Goal: Transaction & Acquisition: Purchase product/service

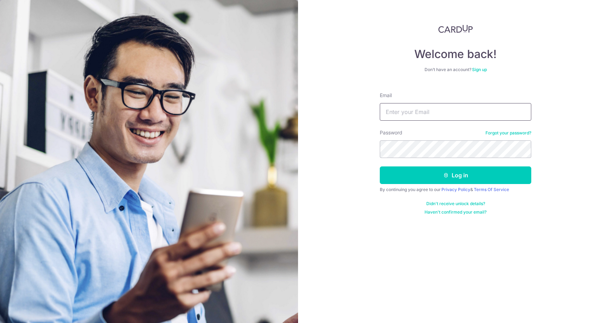
click at [430, 110] on input "Email" at bounding box center [455, 112] width 151 height 18
click at [429, 111] on input "Email" at bounding box center [455, 112] width 151 height 18
type input "[EMAIL_ADDRESS][DOMAIN_NAME]"
click at [380, 167] on button "Log in" at bounding box center [455, 176] width 151 height 18
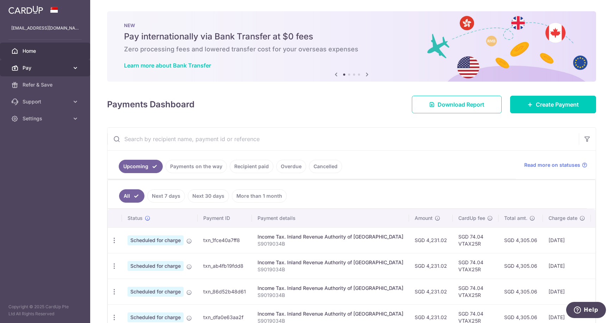
click at [69, 67] on link "Pay" at bounding box center [45, 68] width 90 height 17
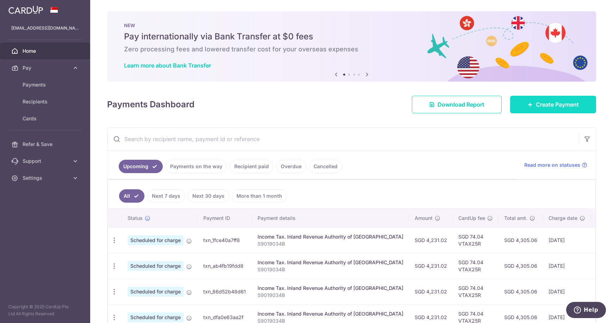
click at [548, 111] on link "Create Payment" at bounding box center [553, 105] width 86 height 18
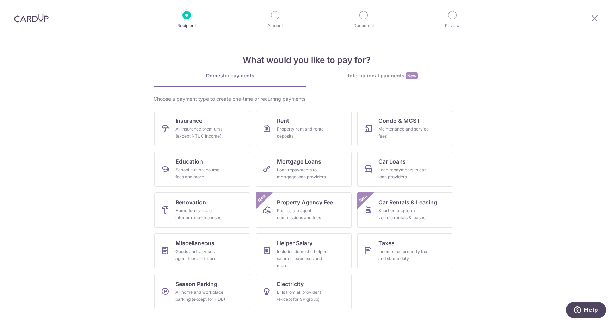
click at [496, 162] on section "What would you like to pay for? Domestic payments International payments New Ch…" at bounding box center [306, 180] width 613 height 286
click at [383, 162] on span "Car Loans" at bounding box center [391, 161] width 27 height 8
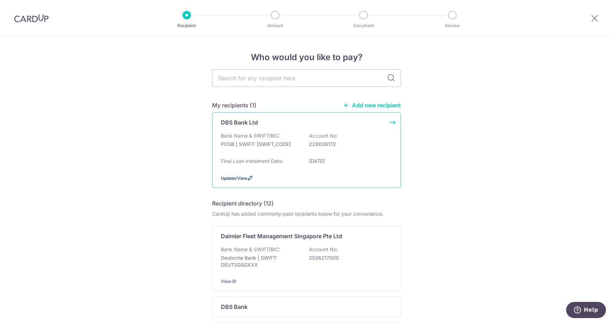
click at [238, 180] on span "Update/View" at bounding box center [234, 178] width 26 height 5
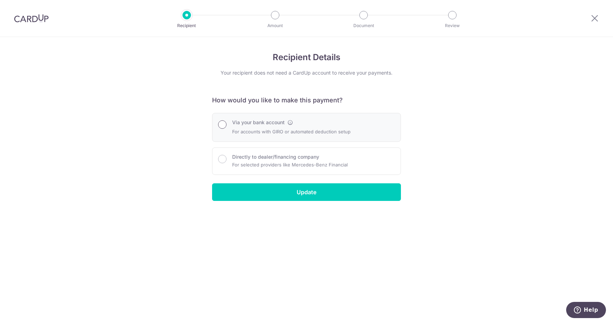
click at [224, 126] on input "Via your bank account" at bounding box center [222, 124] width 8 height 8
radio input "true"
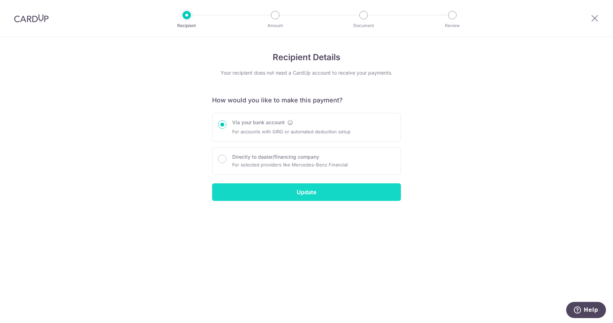
click at [312, 195] on input "Update" at bounding box center [306, 192] width 189 height 18
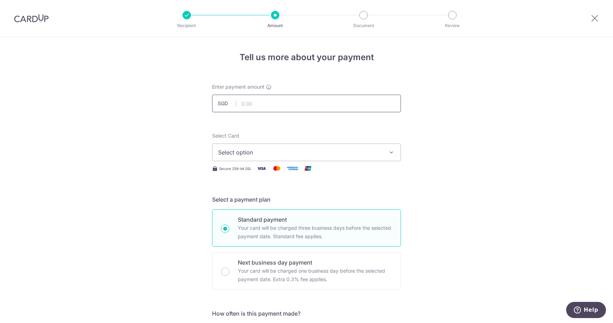
click at [280, 101] on input "text" at bounding box center [306, 104] width 189 height 18
drag, startPoint x: 265, startPoint y: 104, endPoint x: 268, endPoint y: 100, distance: 5.1
click at [268, 100] on input "text" at bounding box center [306, 104] width 189 height 18
drag, startPoint x: 265, startPoint y: 140, endPoint x: 260, endPoint y: 154, distance: 14.6
click at [260, 154] on span "Select option" at bounding box center [300, 152] width 164 height 8
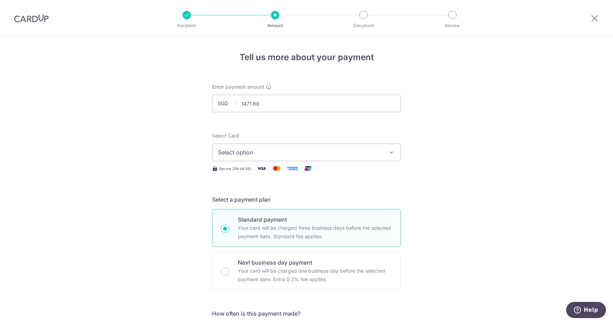
type input "1,471.68"
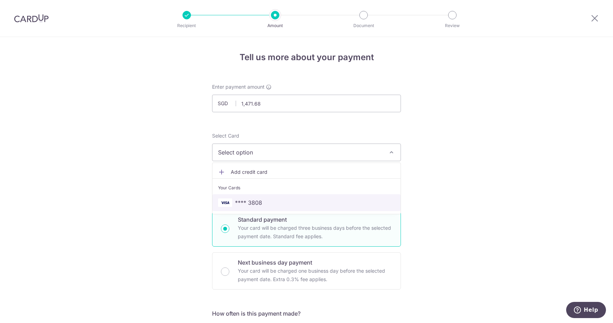
click at [256, 199] on span "**** 3808" at bounding box center [248, 203] width 27 height 8
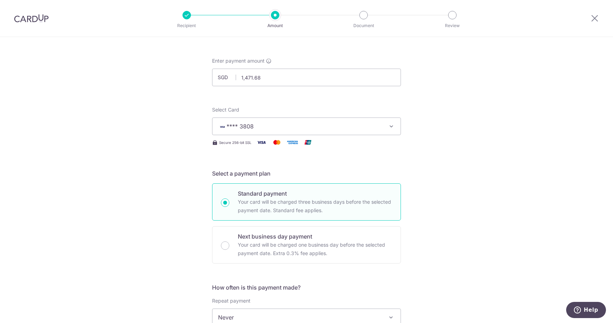
scroll to position [106, 0]
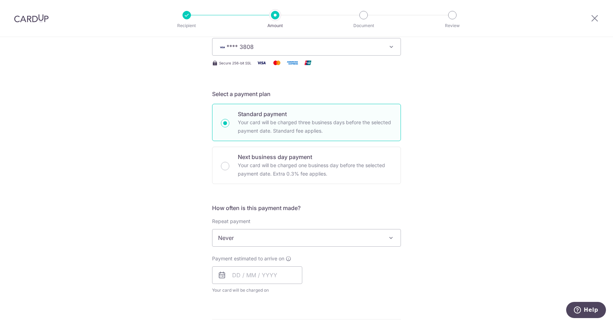
click at [368, 238] on span "Never" at bounding box center [306, 238] width 188 height 17
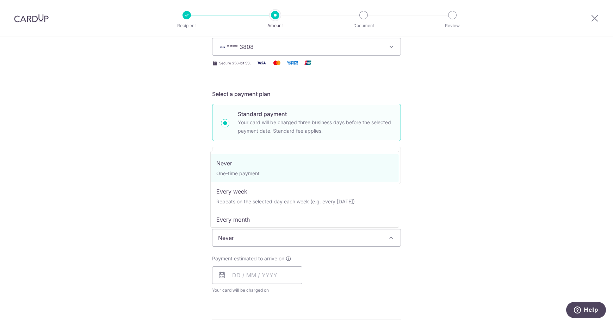
select select "3"
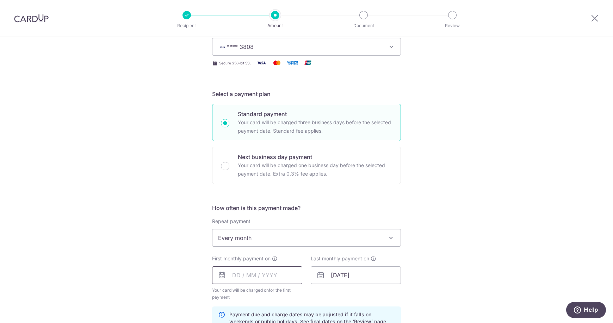
click at [278, 277] on input "text" at bounding box center [257, 276] width 90 height 18
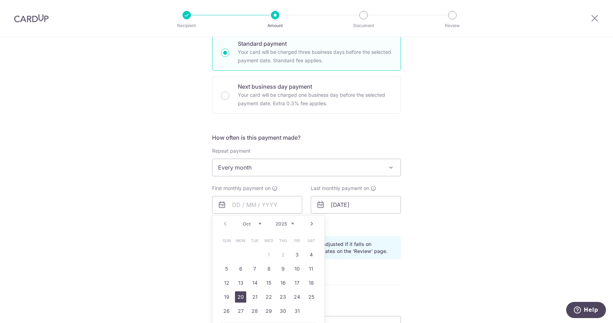
click at [237, 297] on link "20" at bounding box center [240, 297] width 11 height 11
type input "20/10/2025"
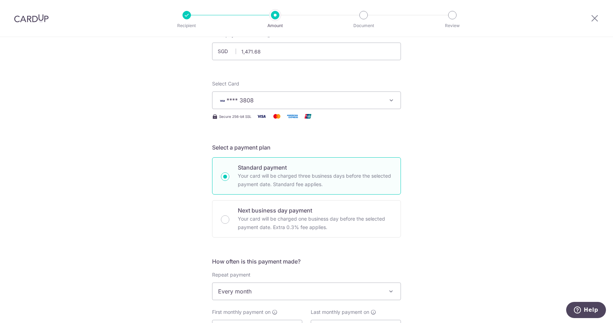
scroll to position [0, 0]
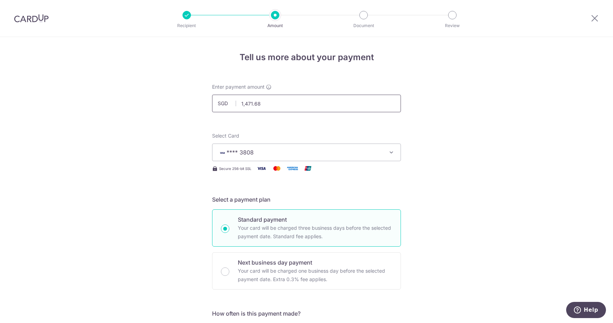
drag, startPoint x: 261, startPoint y: 102, endPoint x: 162, endPoint y: 100, distance: 98.3
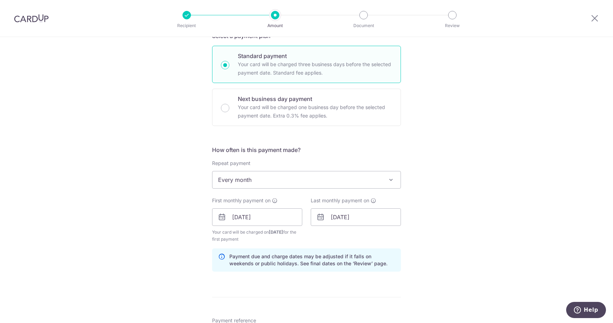
scroll to position [176, 0]
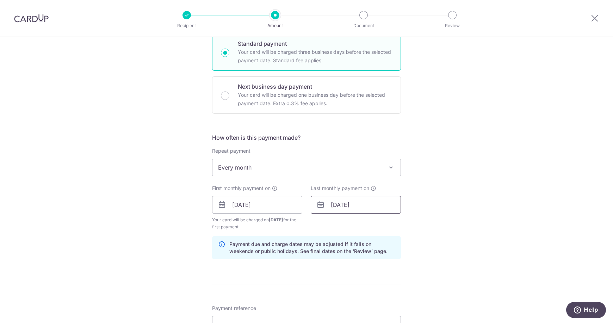
type input "1,468.36"
click at [377, 203] on input "01/01/2028" at bounding box center [356, 205] width 90 height 18
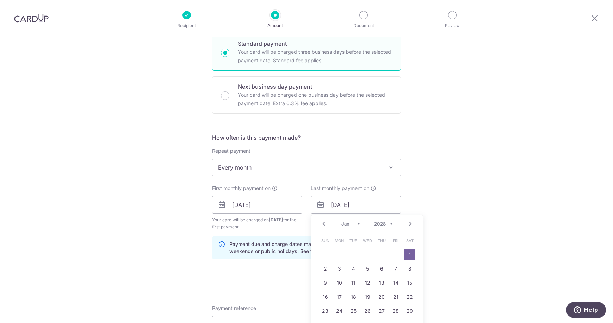
click at [439, 190] on div "Tell us more about your payment Enter payment amount SGD 1,468.36 1468.36 Selec…" at bounding box center [306, 197] width 613 height 673
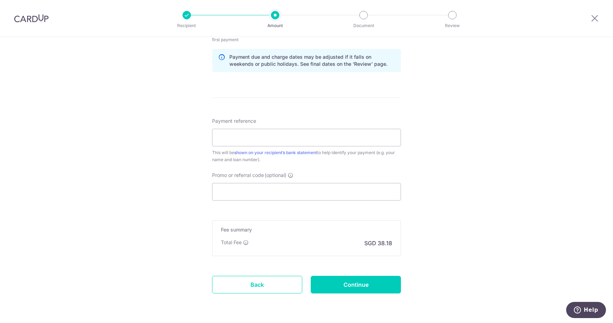
scroll to position [351, 0]
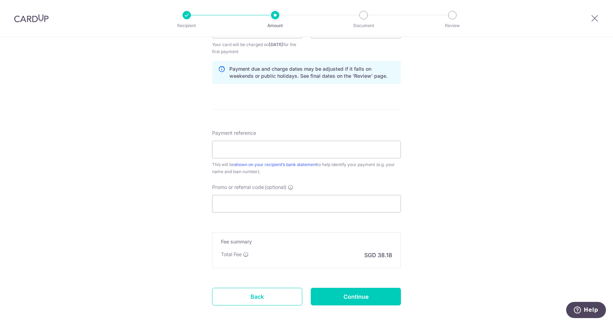
click at [294, 159] on div "Payment reference This will be shown on your recipient’s bank statement to help…" at bounding box center [306, 153] width 189 height 46
click at [300, 153] on input "Payment reference" at bounding box center [306, 150] width 189 height 18
type input "SNS2026Y"
drag, startPoint x: 254, startPoint y: 212, endPoint x: 261, endPoint y: 202, distance: 11.8
click at [261, 202] on input "Promo or referral code (optional)" at bounding box center [306, 204] width 189 height 18
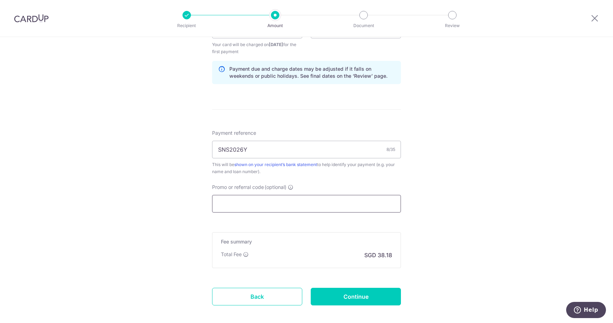
click at [243, 202] on input "Promo or referral code (optional)" at bounding box center [306, 204] width 189 height 18
paste input "MILELION"
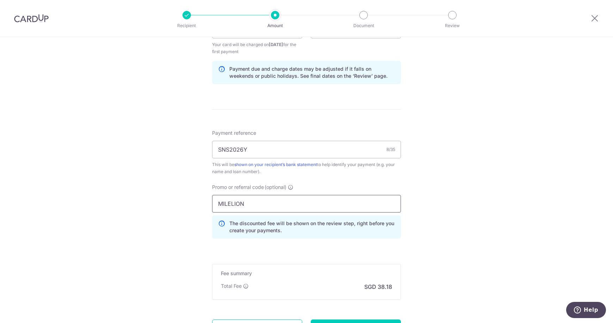
type input "MILELION"
click at [441, 209] on div "Tell us more about your payment Enter payment amount SGD 1,468.36 1468.36 Selec…" at bounding box center [306, 38] width 613 height 705
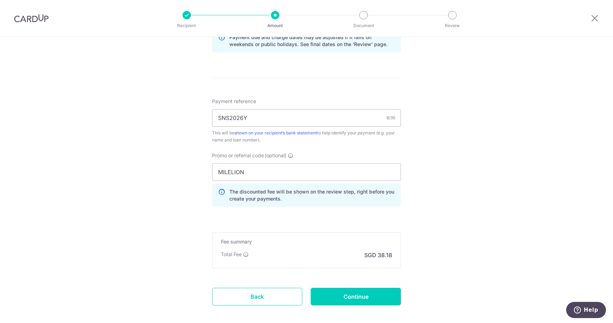
scroll to position [418, 0]
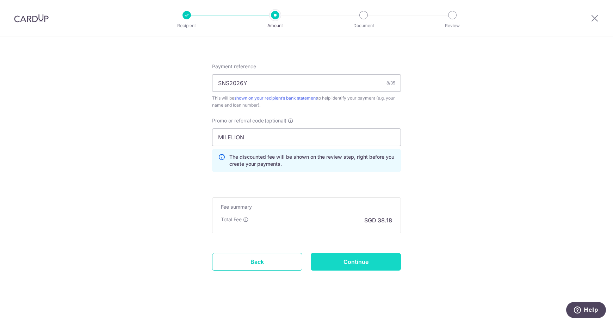
click at [368, 262] on input "Continue" at bounding box center [356, 262] width 90 height 18
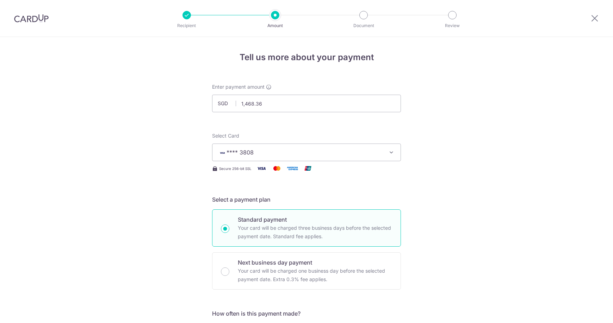
scroll to position [392, 0]
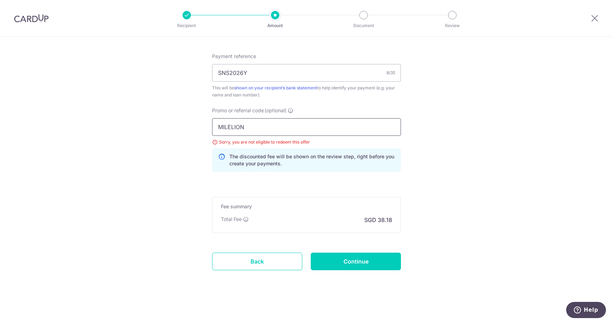
paste input "REC185"
click at [392, 133] on input "REC185" at bounding box center [306, 127] width 189 height 18
type input "REC185"
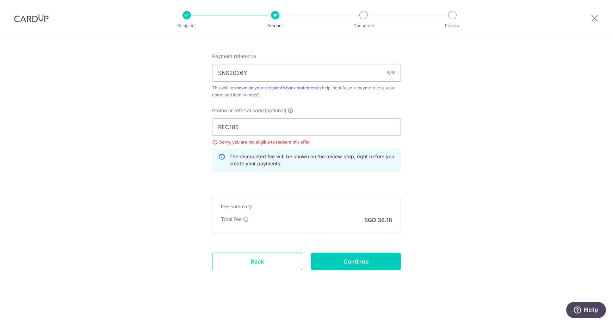
click at [245, 254] on link "Back" at bounding box center [257, 262] width 90 height 18
click at [212, 253] on link "Back" at bounding box center [257, 262] width 90 height 18
drag, startPoint x: 364, startPoint y: 264, endPoint x: 361, endPoint y: 268, distance: 4.6
click at [361, 268] on input "Continue" at bounding box center [356, 262] width 90 height 18
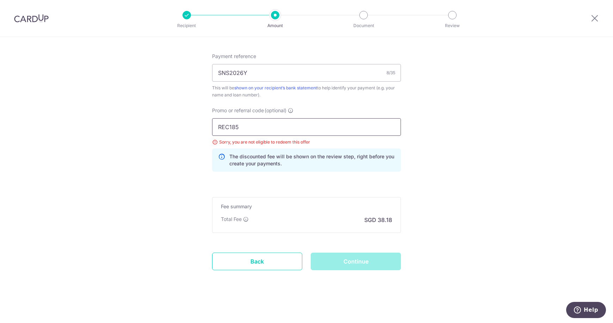
click at [256, 128] on input "REC185" at bounding box center [306, 127] width 189 height 18
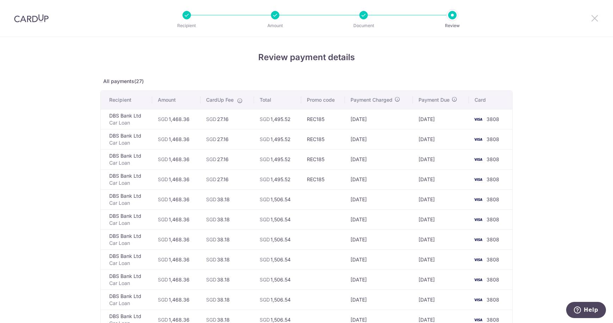
click at [597, 18] on icon at bounding box center [594, 18] width 8 height 9
click at [595, 18] on icon at bounding box center [594, 18] width 8 height 9
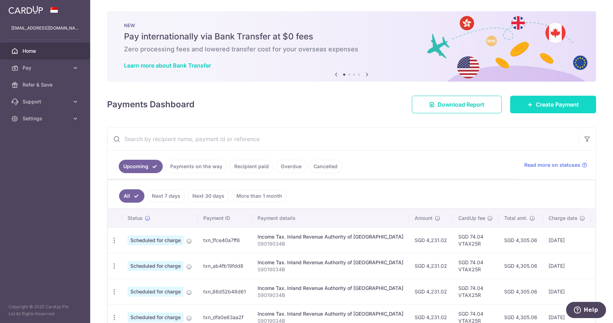
click at [536, 105] on span "Create Payment" at bounding box center [557, 104] width 43 height 8
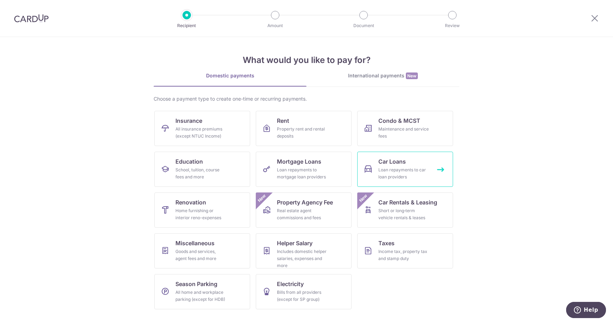
click at [390, 160] on span "Car Loans" at bounding box center [391, 161] width 27 height 8
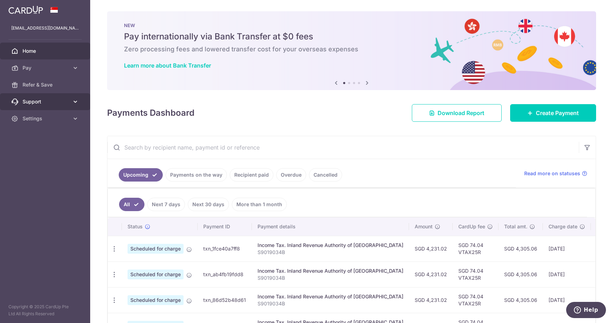
click at [67, 100] on span "Support" at bounding box center [46, 101] width 46 height 7
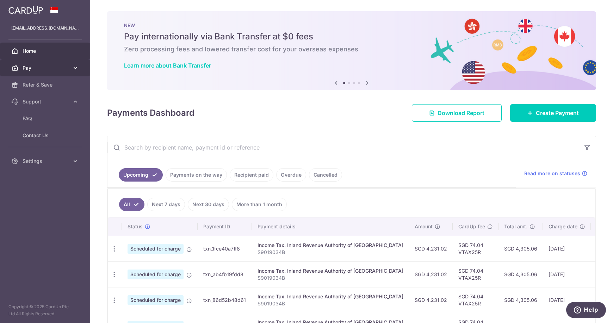
click at [69, 71] on link "Pay" at bounding box center [45, 68] width 90 height 17
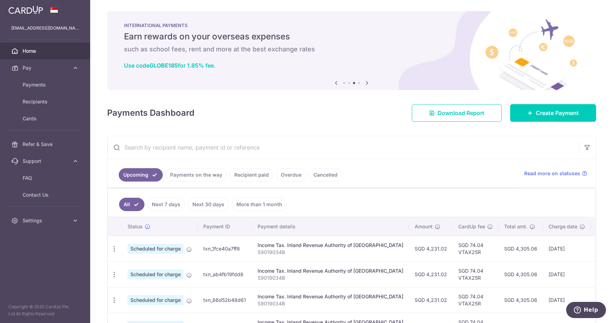
scroll to position [105, 0]
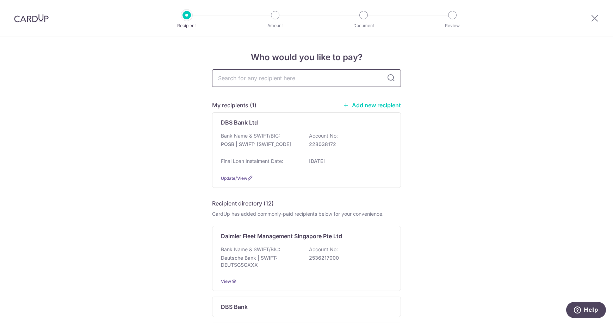
click at [272, 80] on input "text" at bounding box center [306, 78] width 189 height 18
click at [392, 123] on div "DBS Bank Ltd Bank Name & SWIFT/BIC: POSB | SWIFT: [SWIFT_CODE] Account No: 2280…" at bounding box center [306, 150] width 189 height 76
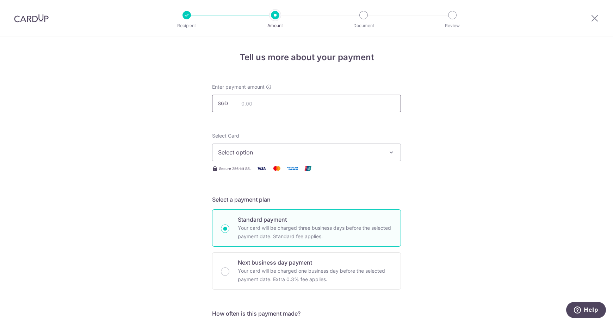
click at [245, 106] on input "text" at bounding box center [306, 104] width 189 height 18
click at [269, 144] on button "Select option" at bounding box center [306, 153] width 189 height 18
type input "1,468.26"
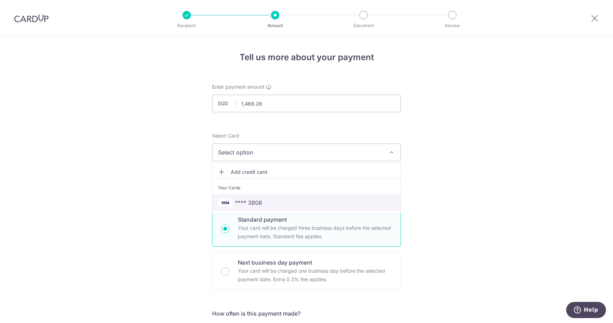
click at [242, 201] on span "**** 3808" at bounding box center [248, 203] width 27 height 8
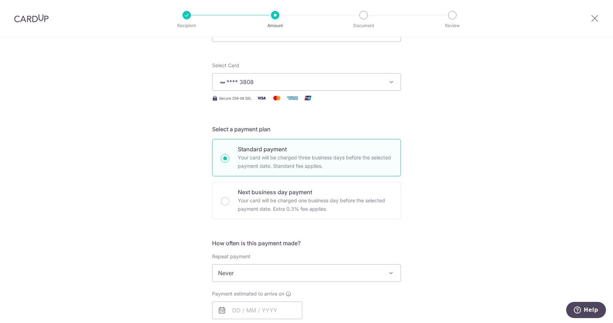
scroll to position [176, 0]
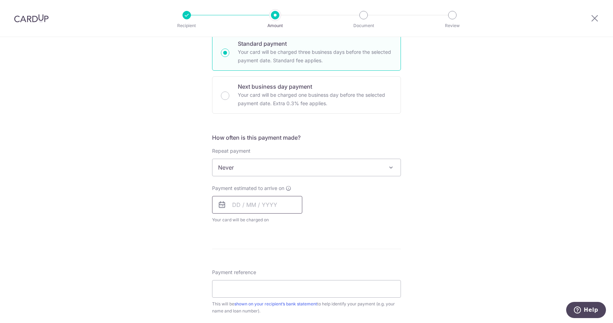
click at [269, 204] on input "text" at bounding box center [257, 205] width 90 height 18
click at [241, 296] on link "20" at bounding box center [240, 297] width 11 height 11
type input "[DATE]"
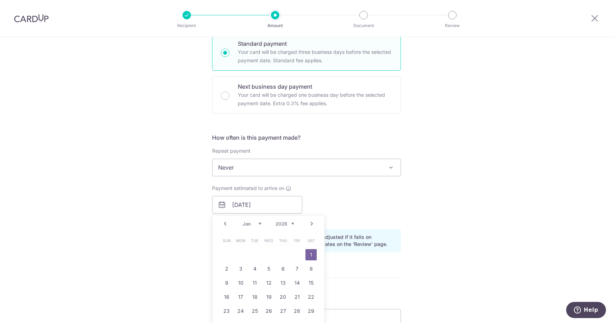
click at [403, 230] on div "Tell us more about your payment Enter payment amount SGD 1,468.26 1468.26 Selec…" at bounding box center [306, 194] width 613 height 666
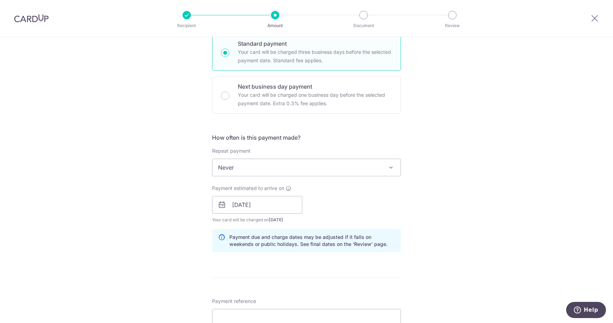
click at [359, 168] on span "Never" at bounding box center [306, 167] width 188 height 17
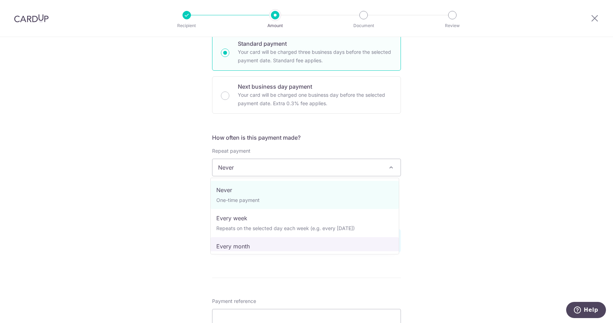
select select "3"
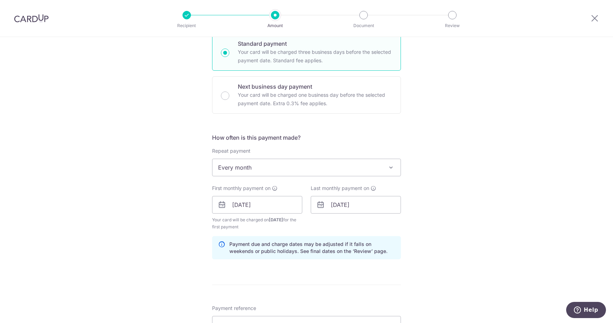
click at [466, 232] on div "Tell us more about your payment Enter payment amount SGD 1,468.26 1468.26 Selec…" at bounding box center [306, 197] width 613 height 673
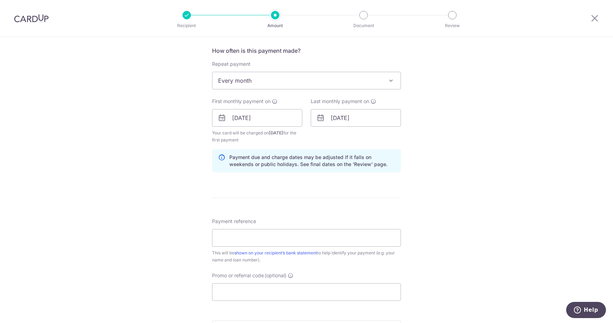
scroll to position [317, 0]
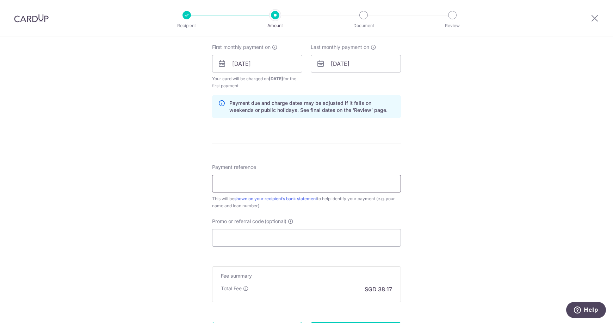
click at [309, 188] on input "Payment reference" at bounding box center [306, 184] width 189 height 18
type input "SNS2026Y"
click at [282, 237] on input "Promo or referral code (optional)" at bounding box center [306, 238] width 189 height 18
paste input "3HOME25R"
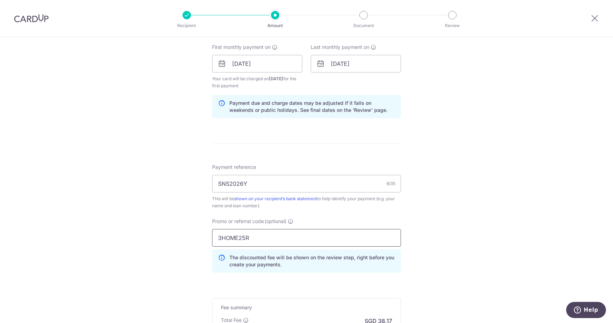
type input "3HOME25R"
click at [469, 233] on div "Tell us more about your payment Enter payment amount SGD 1,468.26 1468.26 Selec…" at bounding box center [306, 72] width 613 height 705
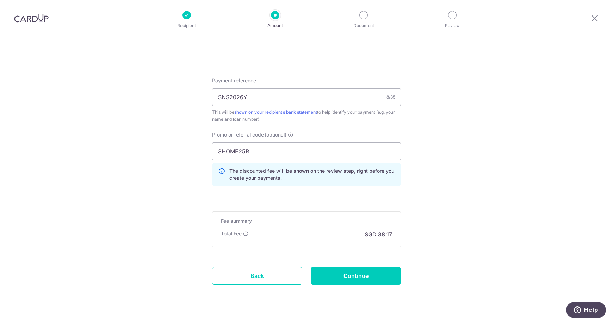
scroll to position [418, 0]
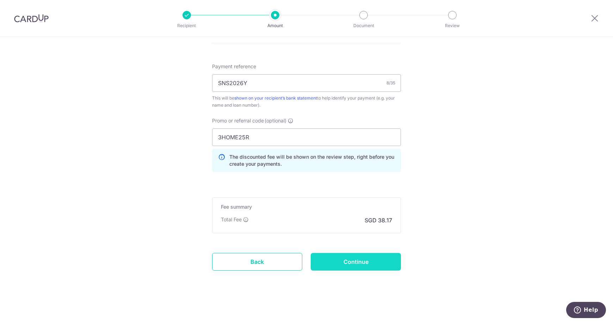
click at [371, 257] on input "Continue" at bounding box center [356, 262] width 90 height 18
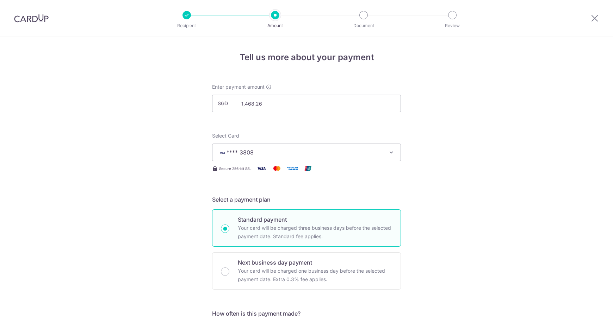
scroll to position [392, 0]
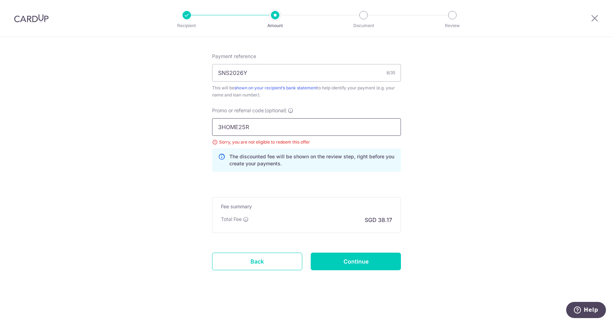
drag, startPoint x: 258, startPoint y: 126, endPoint x: 45, endPoint y: 117, distance: 212.5
paste input "RECURRING185"
type input "RECURRING185"
click at [355, 262] on input "Continue" at bounding box center [356, 262] width 90 height 18
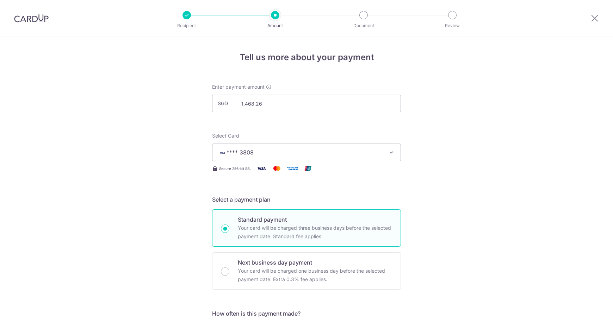
scroll to position [392, 0]
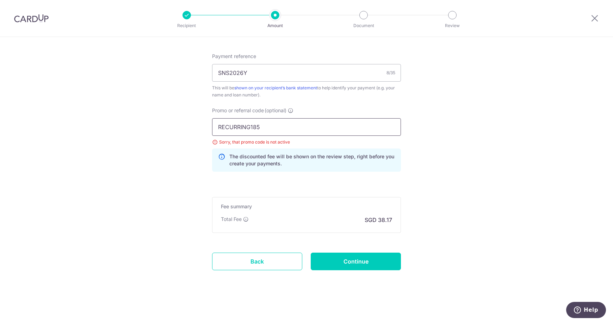
drag, startPoint x: 292, startPoint y: 131, endPoint x: 26, endPoint y: 131, distance: 265.5
paste input "text"
type input "REC185"
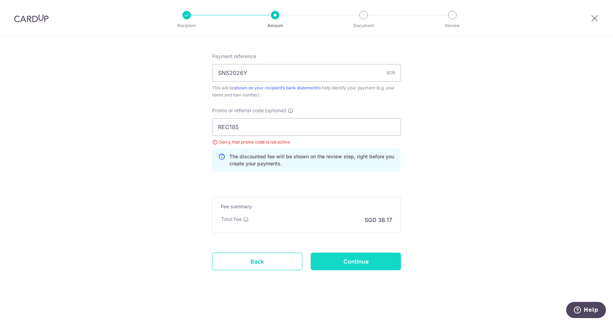
drag, startPoint x: 369, startPoint y: 263, endPoint x: 369, endPoint y: 257, distance: 6.0
click at [369, 257] on input "Continue" at bounding box center [356, 262] width 90 height 18
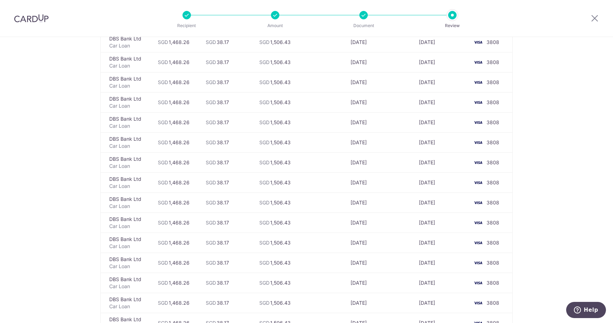
scroll to position [446, 0]
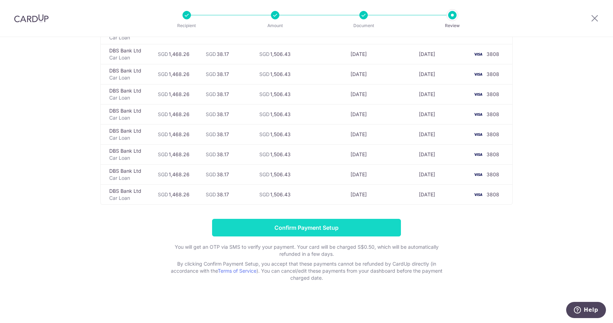
click at [255, 231] on input "Confirm Payment Setup" at bounding box center [306, 228] width 189 height 18
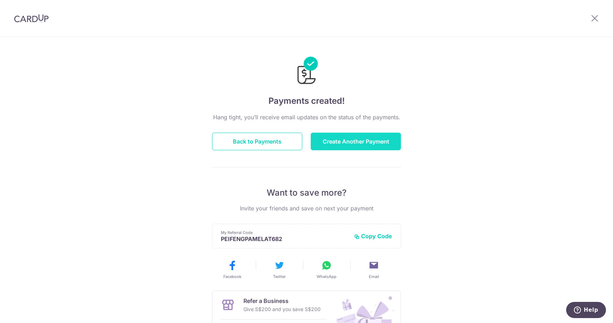
click at [330, 145] on button "Create Another Payment" at bounding box center [356, 142] width 90 height 18
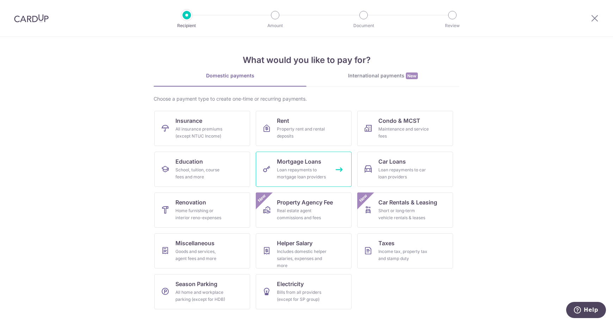
click at [312, 169] on div "Loan repayments to mortgage loan providers" at bounding box center [302, 174] width 51 height 14
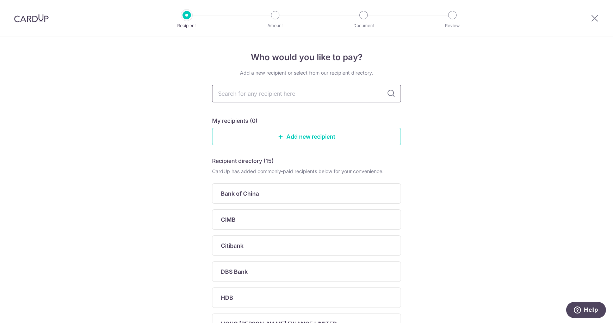
click at [316, 98] on input "text" at bounding box center [306, 94] width 189 height 18
click at [306, 133] on link "Add new recipient" at bounding box center [306, 137] width 189 height 18
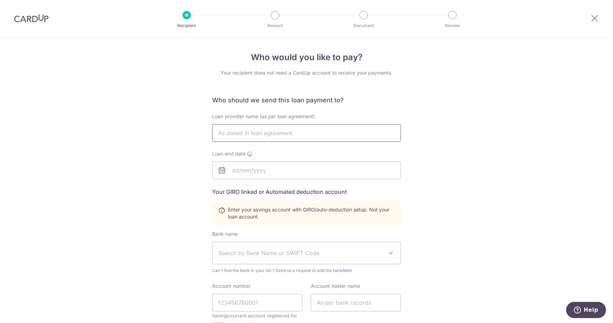
click at [312, 139] on input "text" at bounding box center [306, 133] width 189 height 18
type input "d"
type input "DBS BANK LTD"
click at [263, 173] on input "text" at bounding box center [306, 171] width 189 height 18
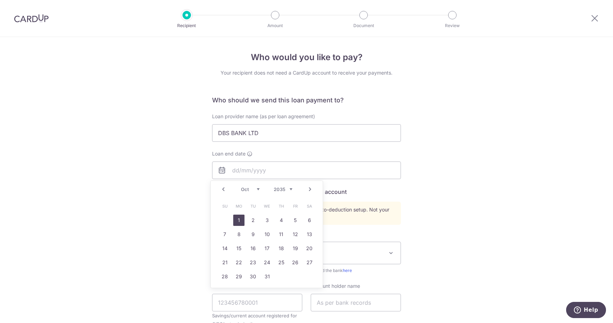
click at [237, 219] on link "1" at bounding box center [238, 220] width 11 height 11
type input "[DATE]"
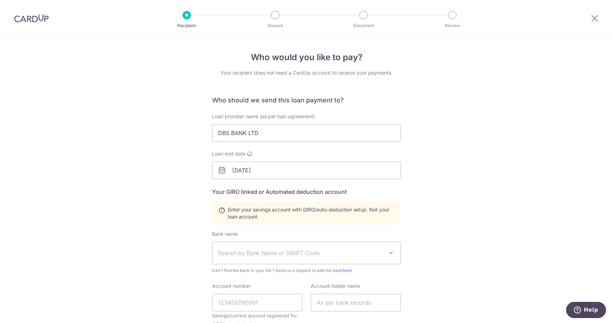
click at [433, 212] on div "Who would you like to pay? Your recipient does not need a CardUp account to rec…" at bounding box center [306, 245] width 613 height 417
click at [318, 250] on span "Search by Bank Name or SWIFT Code" at bounding box center [300, 253] width 165 height 8
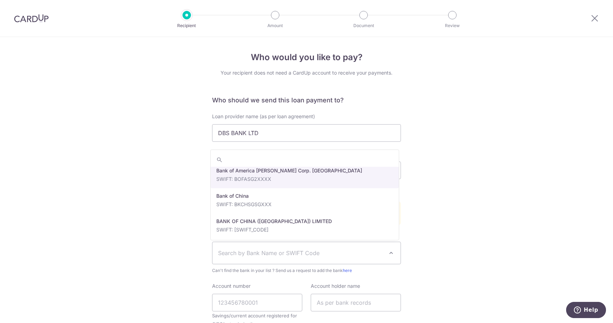
scroll to position [141, 0]
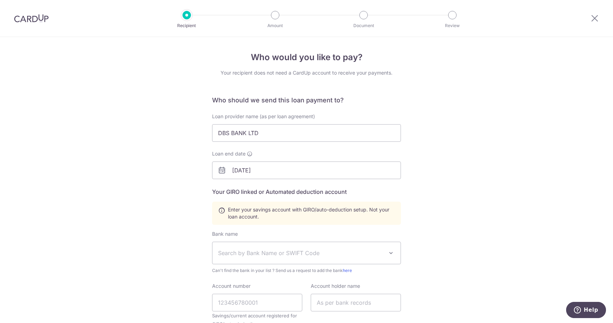
drag, startPoint x: 454, startPoint y: 204, endPoint x: 464, endPoint y: 206, distance: 10.7
click at [464, 206] on div "Who would you like to pay? Your recipient does not need a CardUp account to rec…" at bounding box center [306, 245] width 613 height 417
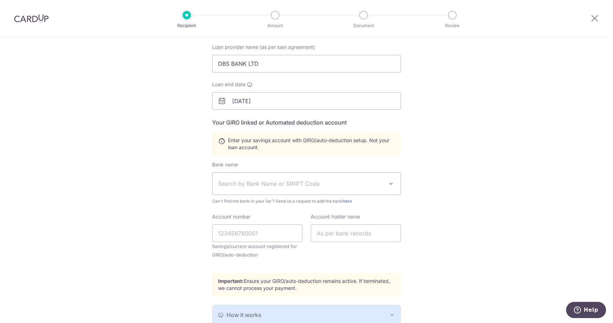
scroll to position [70, 0]
click at [379, 183] on span "Search by Bank Name or SWIFT Code" at bounding box center [300, 183] width 165 height 8
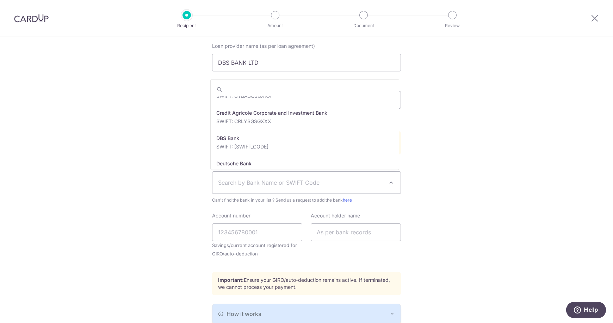
scroll to position [599, 0]
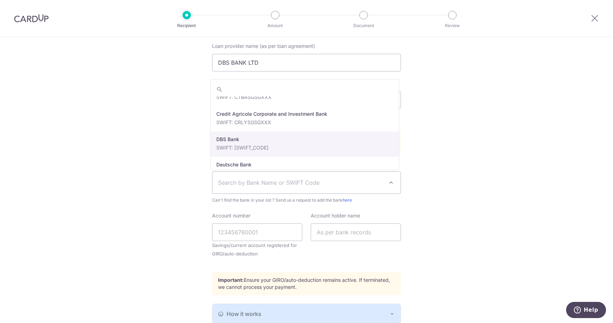
select select "6"
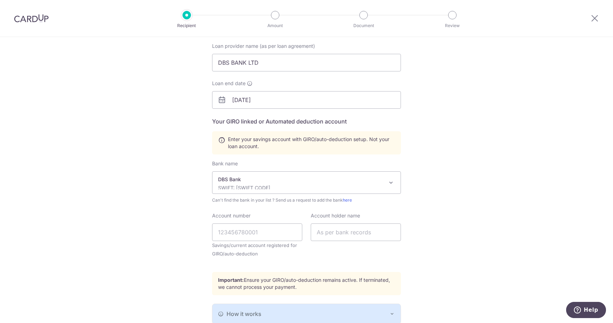
click at [451, 151] on div "Who would you like to pay? Your recipient does not need a CardUp account to rec…" at bounding box center [306, 175] width 613 height 417
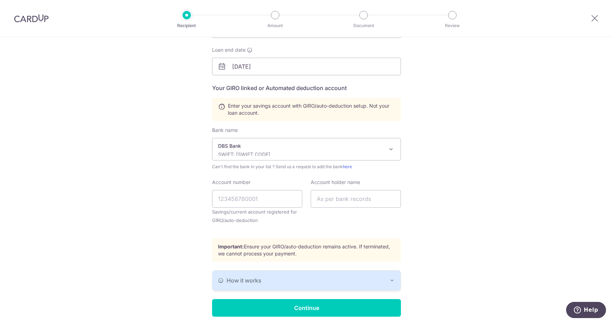
scroll to position [106, 0]
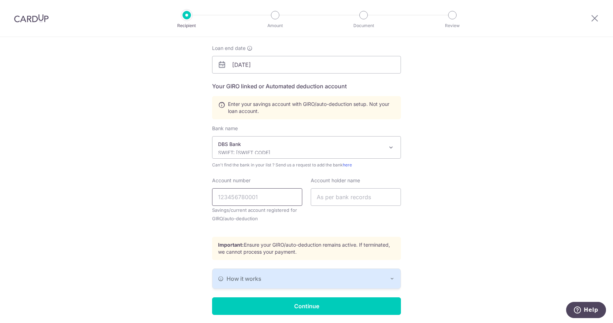
click at [270, 190] on input "Account number" at bounding box center [257, 197] width 90 height 18
click at [505, 170] on div "Who would you like to pay? Your recipient does not need a CardUp account to rec…" at bounding box center [306, 139] width 613 height 417
click at [247, 200] on input "Account number" at bounding box center [257, 197] width 90 height 18
type input "2724104891"
click at [373, 201] on input "text" at bounding box center [356, 197] width 90 height 18
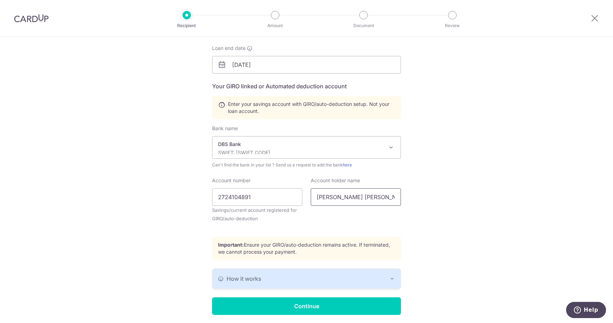
scroll to position [130, 0]
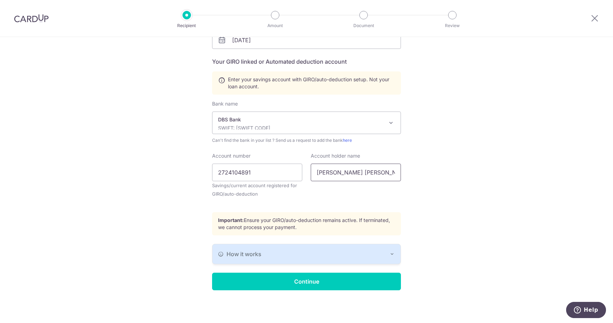
type input "Tan Pei Feng Pamela"
click at [279, 249] on button "How it works" at bounding box center [306, 254] width 188 height 20
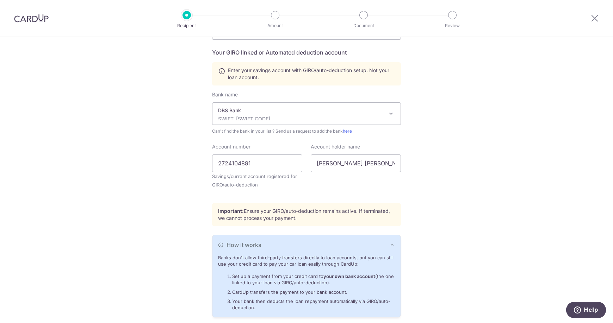
scroll to position [193, 0]
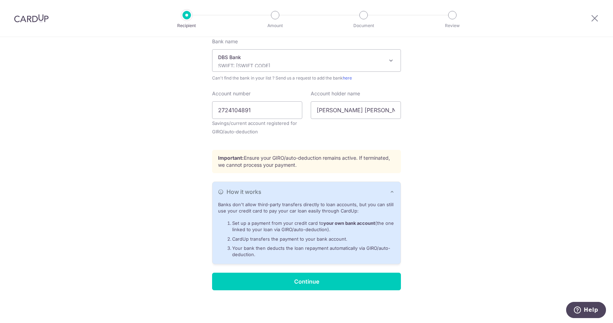
drag, startPoint x: 307, startPoint y: 202, endPoint x: 298, endPoint y: 245, distance: 43.8
click at [298, 244] on div "Banks don't allow third-party transfers directly to loan accounts, but you can …" at bounding box center [306, 233] width 188 height 62
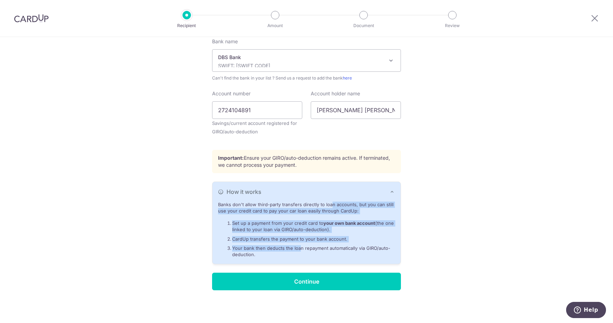
click at [301, 234] on ol "Set up a payment from your credit card to your own bank account (the one linked…" at bounding box center [306, 239] width 177 height 38
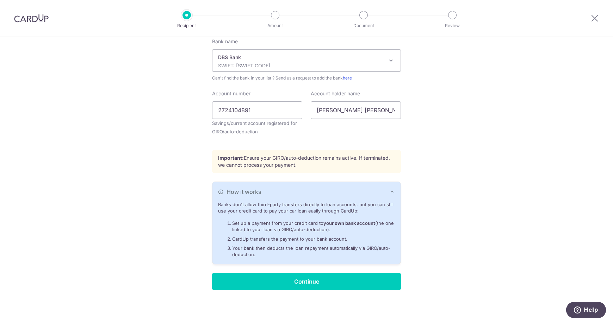
drag, startPoint x: 261, startPoint y: 221, endPoint x: 272, endPoint y: 250, distance: 31.1
click at [272, 250] on ol "Set up a payment from your credit card to your own bank account (the one linked…" at bounding box center [306, 239] width 177 height 38
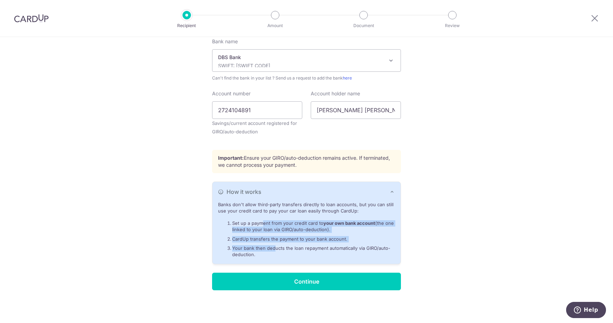
click at [414, 218] on div "Who would you like to pay? Your recipient does not need a CardUp account to rec…" at bounding box center [306, 83] width 613 height 479
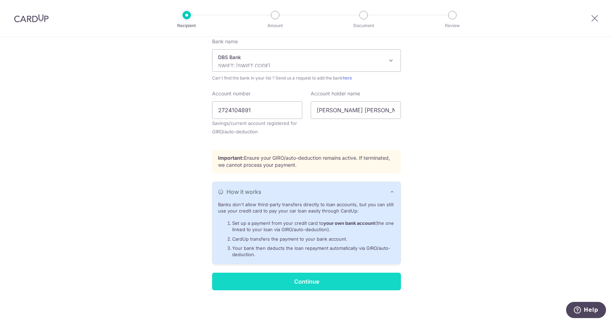
click at [314, 274] on input "Continue" at bounding box center [306, 282] width 189 height 18
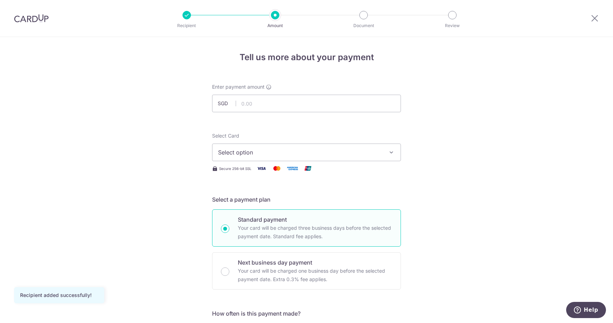
click at [287, 87] on div "Enter payment amount SGD" at bounding box center [306, 97] width 189 height 29
click at [288, 100] on input "text" at bounding box center [306, 104] width 189 height 18
click at [288, 101] on input "text" at bounding box center [306, 104] width 189 height 18
type input "1,558.00"
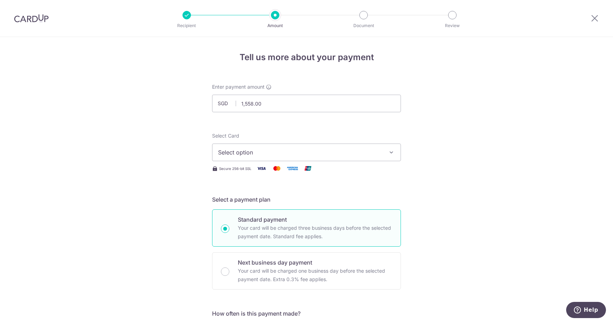
drag, startPoint x: 335, startPoint y: 165, endPoint x: 343, endPoint y: 154, distance: 13.4
click at [344, 153] on span "Select option" at bounding box center [300, 152] width 164 height 8
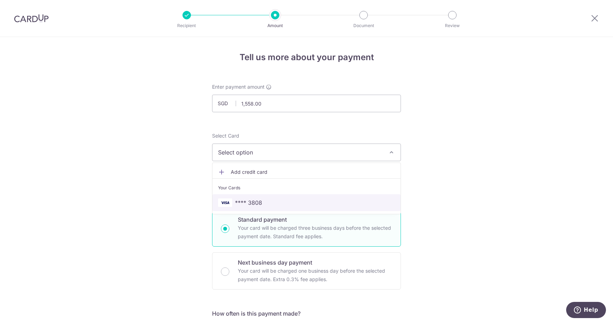
click at [294, 200] on span "**** 3808" at bounding box center [306, 203] width 177 height 8
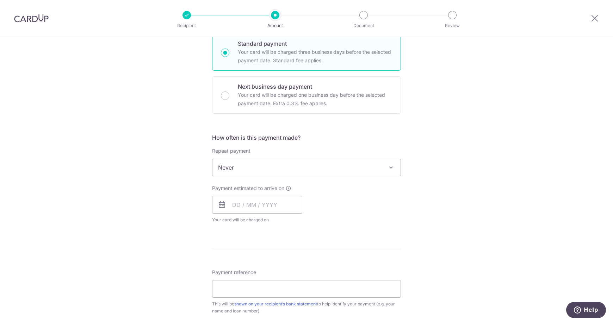
drag, startPoint x: 282, startPoint y: 188, endPoint x: 270, endPoint y: 164, distance: 26.5
click at [270, 164] on span "Never" at bounding box center [306, 167] width 188 height 17
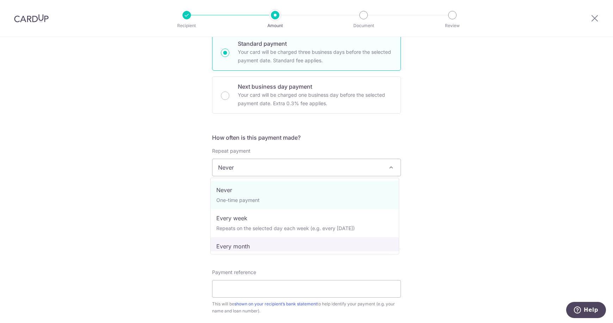
select select "3"
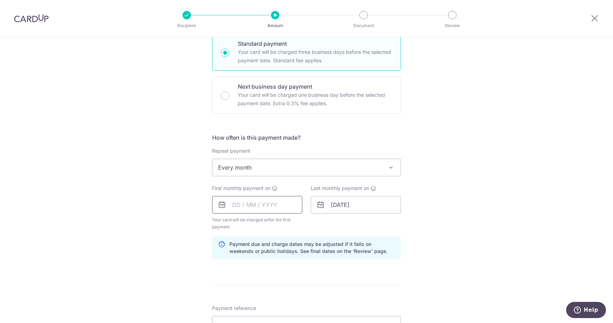
click at [254, 199] on input "text" at bounding box center [257, 205] width 90 height 18
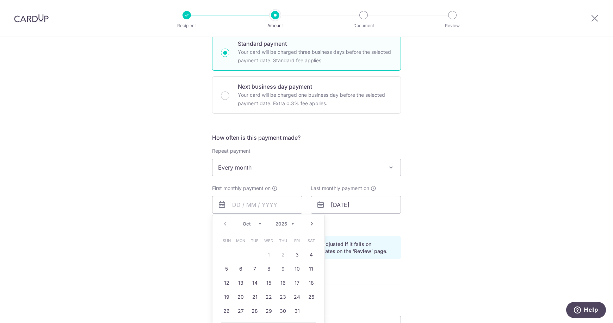
click at [295, 252] on link "3" at bounding box center [296, 254] width 11 height 11
type input "03/10/2025"
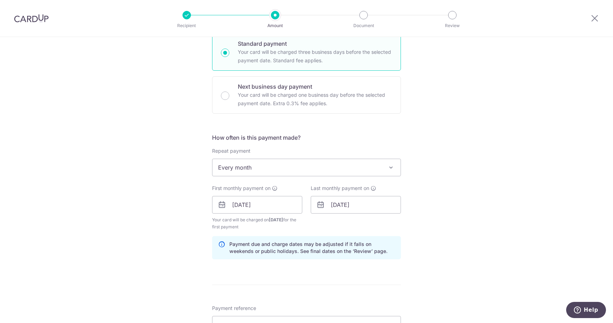
click at [471, 204] on div "Tell us more about your payment Enter payment amount SGD 1,558.00 1558.00 Recip…" at bounding box center [306, 197] width 613 height 673
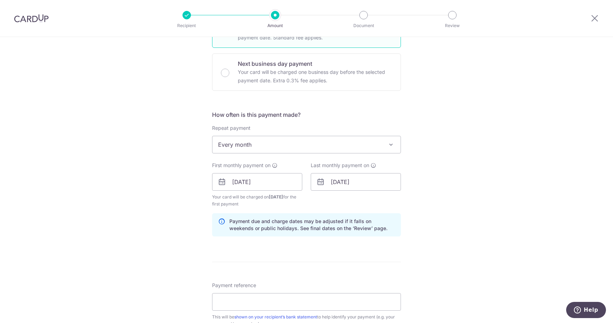
scroll to position [282, 0]
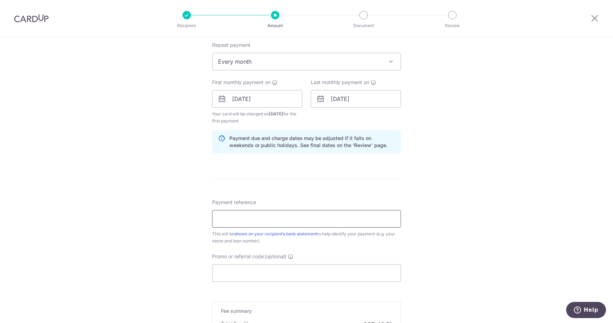
click at [301, 219] on input "Payment reference" at bounding box center [306, 219] width 189 height 18
click at [244, 217] on input "Lentor 2026" at bounding box center [306, 219] width 189 height 18
type input "Lentor 20-26"
click at [497, 167] on div "Tell us more about your payment Enter payment amount SGD 1,558.00 1558.00 Recip…" at bounding box center [306, 91] width 613 height 673
click at [252, 276] on input "Promo or referral code (optional)" at bounding box center [306, 273] width 189 height 18
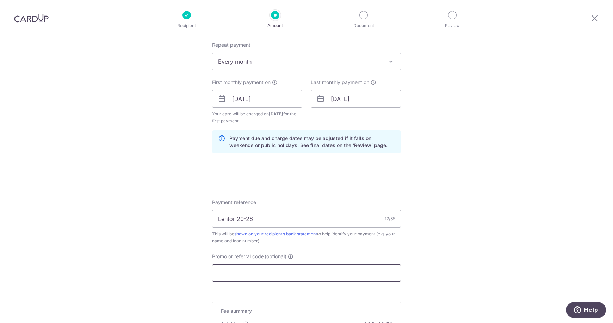
paste input "3HOME25R"
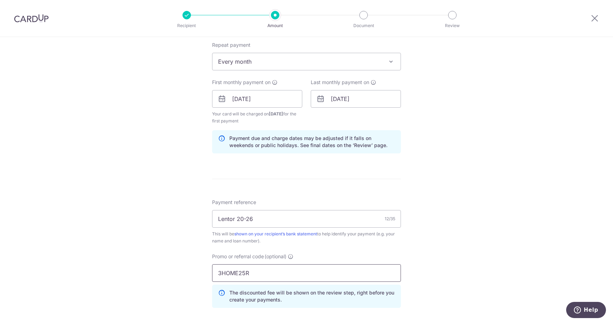
type input "3HOME25R"
click at [413, 271] on div "Tell us more about your payment Enter payment amount SGD 1,558.00 1558.00 Recip…" at bounding box center [306, 107] width 613 height 705
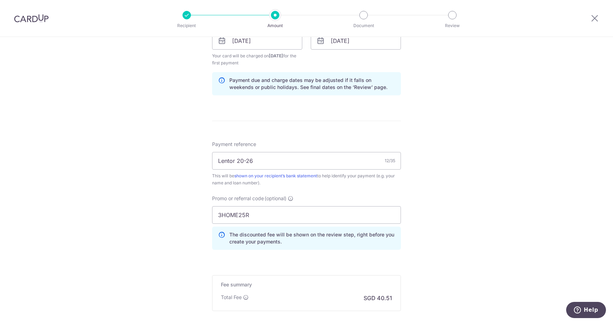
scroll to position [418, 0]
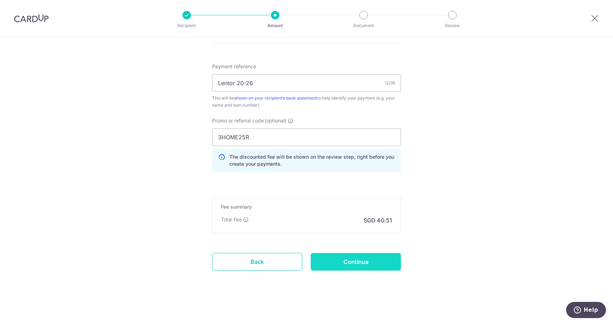
click at [366, 261] on input "Continue" at bounding box center [356, 262] width 90 height 18
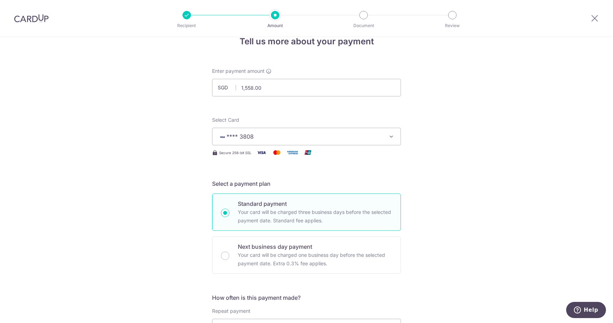
scroll to position [212, 0]
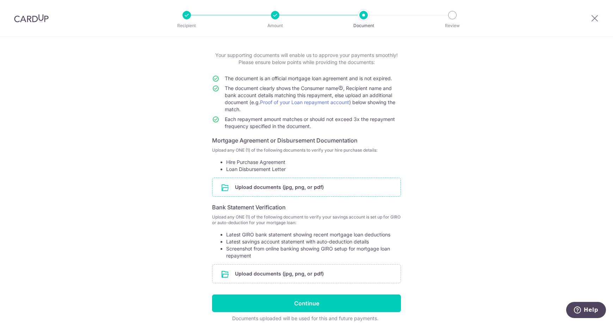
scroll to position [63, 0]
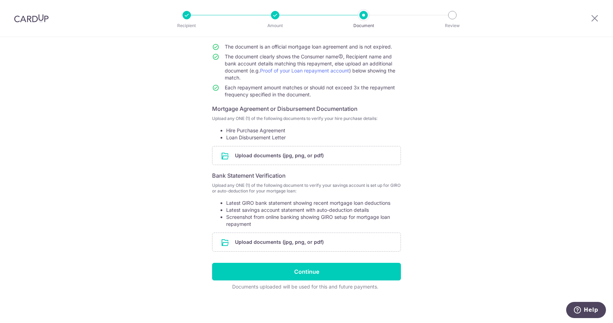
drag, startPoint x: 254, startPoint y: 202, endPoint x: 284, endPoint y: 215, distance: 32.6
click at [284, 215] on ul "Latest GIRO bank statement showing recent mortgage loan deductions Latest savin…" at bounding box center [306, 214] width 189 height 28
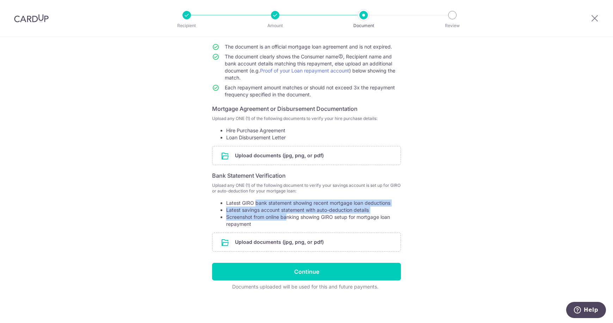
click at [281, 218] on li "Screenshot from online banking showing GIRO setup for mortgage loan repayment" at bounding box center [313, 221] width 175 height 14
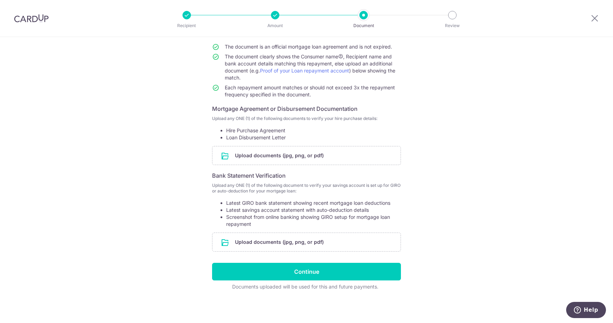
drag, startPoint x: 295, startPoint y: 221, endPoint x: 305, endPoint y: 204, distance: 20.0
click at [305, 203] on ul "Latest GIRO bank statement showing recent mortgage loan deductions Latest savin…" at bounding box center [306, 214] width 189 height 28
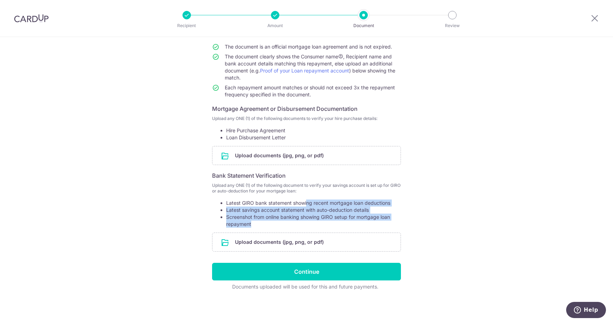
click at [305, 203] on li "Latest GIRO bank statement showing recent mortgage loan deductions" at bounding box center [313, 203] width 175 height 7
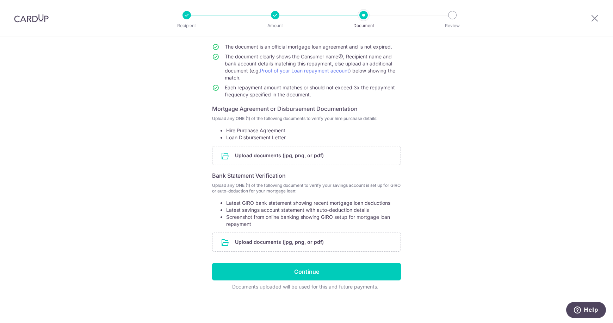
drag, startPoint x: 246, startPoint y: 201, endPoint x: 250, endPoint y: 222, distance: 21.5
click at [250, 222] on ul "Latest GIRO bank statement showing recent mortgage loan deductions Latest savin…" at bounding box center [306, 214] width 189 height 28
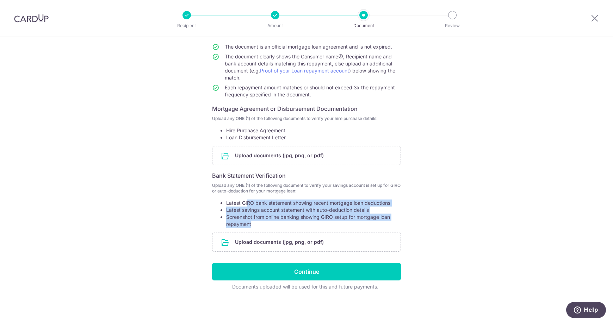
click at [242, 212] on li "Latest savings account statement with auto-deduction details" at bounding box center [313, 210] width 175 height 7
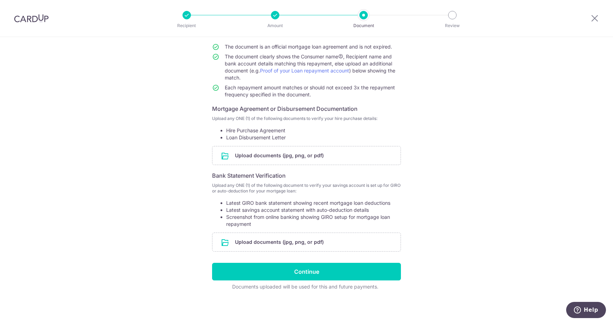
drag, startPoint x: 236, startPoint y: 215, endPoint x: 236, endPoint y: 226, distance: 11.6
click at [236, 226] on li "Screenshot from online banking showing GIRO setup for mortgage loan repayment" at bounding box center [313, 221] width 175 height 14
click at [234, 221] on li "Screenshot from online banking showing GIRO setup for mortgage loan repayment" at bounding box center [313, 221] width 175 height 14
click at [468, 169] on div "Help us verify your payment Your supporting documents will enable us to approve…" at bounding box center [306, 149] width 613 height 350
drag, startPoint x: 415, startPoint y: 169, endPoint x: 418, endPoint y: 166, distance: 4.5
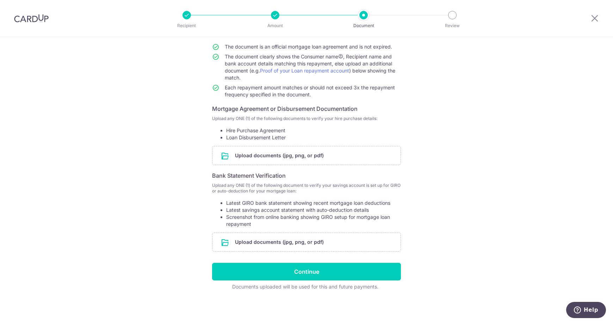
click at [418, 166] on div "Help us verify your payment Your supporting documents will enable us to approve…" at bounding box center [306, 149] width 613 height 350
click at [128, 151] on div "Help us verify your payment Your supporting documents will enable us to approve…" at bounding box center [306, 149] width 613 height 350
click at [138, 168] on div "Help us verify your payment Your supporting documents will enable us to approve…" at bounding box center [306, 149] width 613 height 350
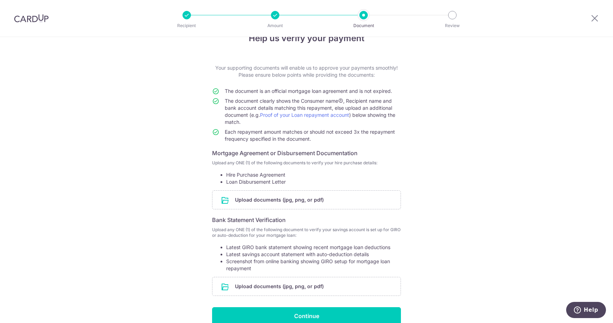
scroll to position [35, 0]
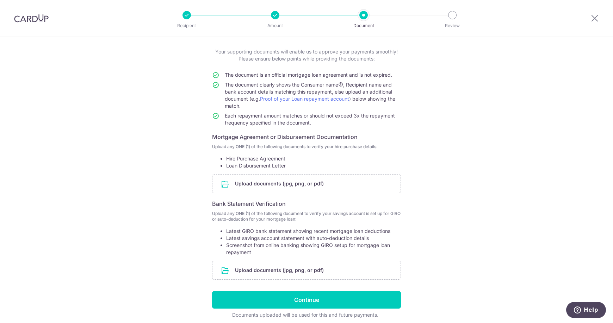
drag, startPoint x: 257, startPoint y: 73, endPoint x: 404, endPoint y: 74, distance: 146.8
click at [404, 74] on div "Help us verify your payment Your supporting documents will enable us to approve…" at bounding box center [306, 177] width 613 height 350
click at [412, 76] on div "Help us verify your payment Your supporting documents will enable us to approve…" at bounding box center [306, 177] width 613 height 350
drag, startPoint x: 378, startPoint y: 88, endPoint x: 269, endPoint y: 65, distance: 111.3
click at [269, 65] on form "Your supporting documents will enable us to approve your payments smoothly! Ple…" at bounding box center [306, 183] width 189 height 270
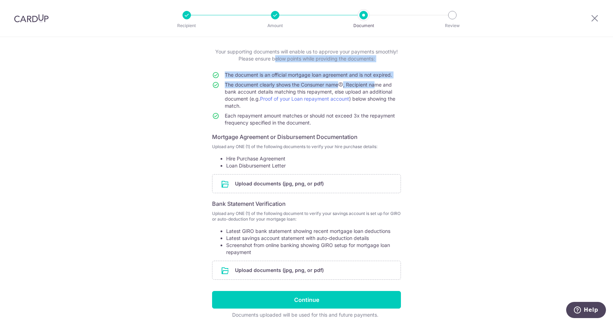
click at [251, 75] on span "The document is an official mortgage loan agreement and is not expired." at bounding box center [308, 75] width 167 height 6
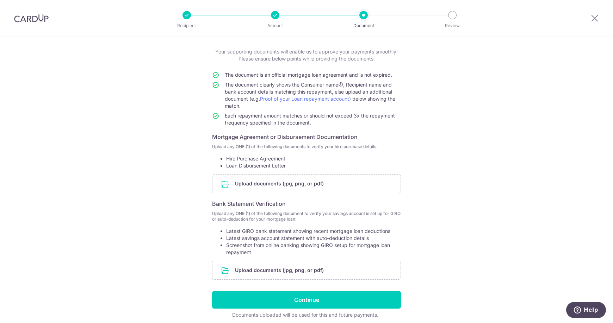
drag, startPoint x: 230, startPoint y: 82, endPoint x: 391, endPoint y: 92, distance: 161.3
click at [391, 92] on td "The document clearly shows the Consumer name , Recipient name and bank account …" at bounding box center [313, 96] width 176 height 31
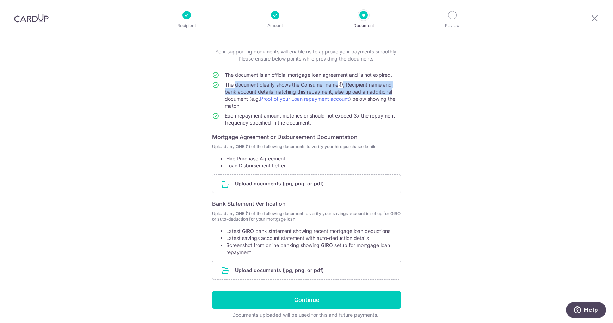
click at [436, 99] on div "Help us verify your payment Your supporting documents will enable us to approve…" at bounding box center [306, 177] width 613 height 350
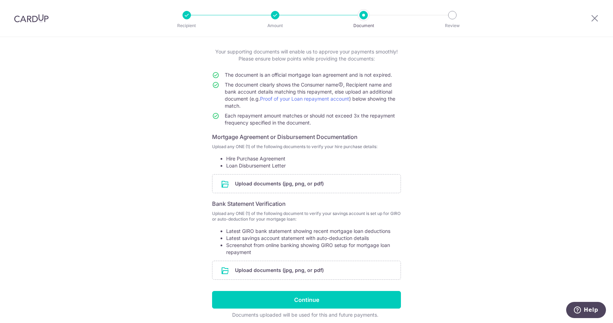
click at [525, 124] on div "Help us verify your payment Your supporting documents will enable us to approve…" at bounding box center [306, 177] width 613 height 350
click at [551, 28] on header "Recipient Amount Document Review" at bounding box center [306, 18] width 613 height 37
click at [552, 179] on div "Help us verify your payment Your supporting documents will enable us to approve…" at bounding box center [306, 177] width 613 height 350
drag, startPoint x: 521, startPoint y: 151, endPoint x: 529, endPoint y: 147, distance: 8.3
click at [529, 147] on div "Help us verify your payment Your supporting documents will enable us to approve…" at bounding box center [306, 177] width 613 height 350
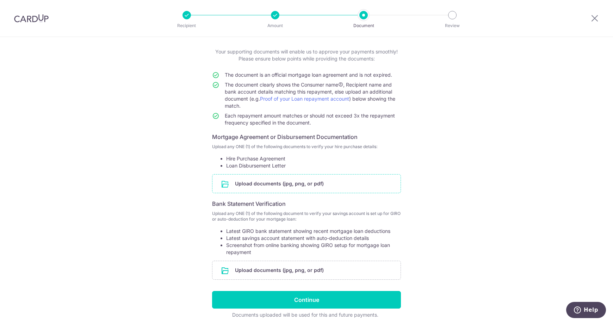
click at [298, 182] on input "file" at bounding box center [306, 184] width 188 height 18
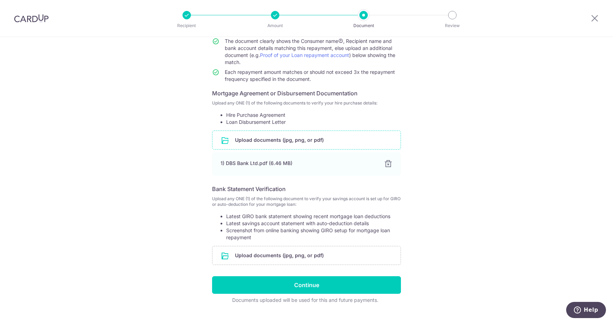
scroll to position [92, 0]
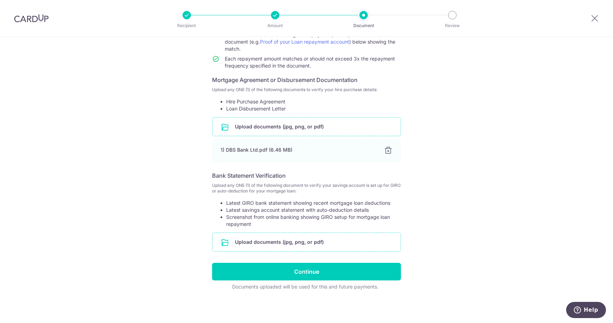
click at [304, 244] on input "file" at bounding box center [306, 242] width 188 height 18
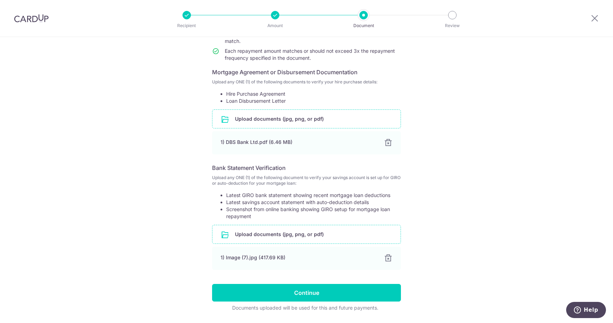
scroll to position [121, 0]
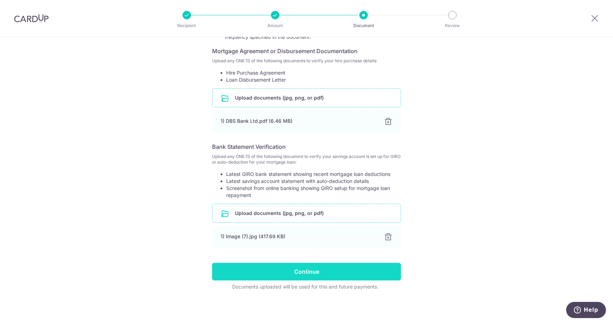
click at [305, 274] on input "Continue" at bounding box center [306, 272] width 189 height 18
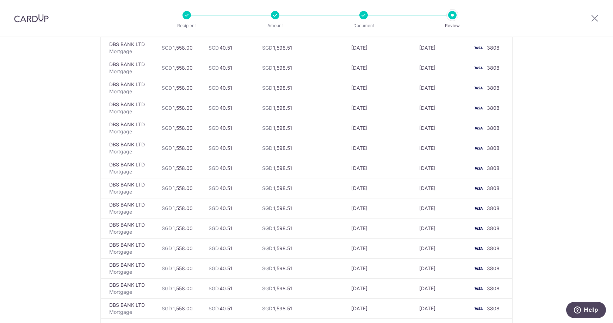
scroll to position [1552, 0]
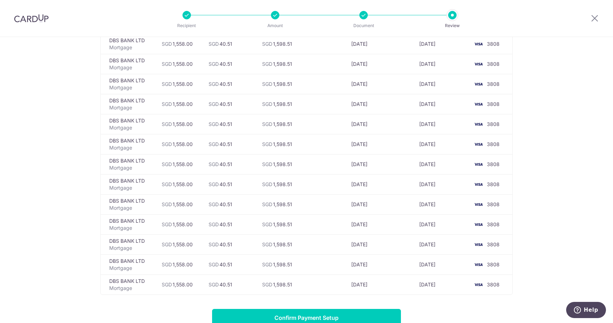
scroll to position [2313, 0]
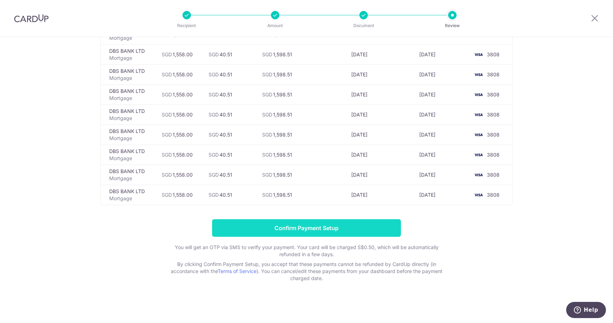
click at [264, 225] on input "Confirm Payment Setup" at bounding box center [306, 228] width 189 height 18
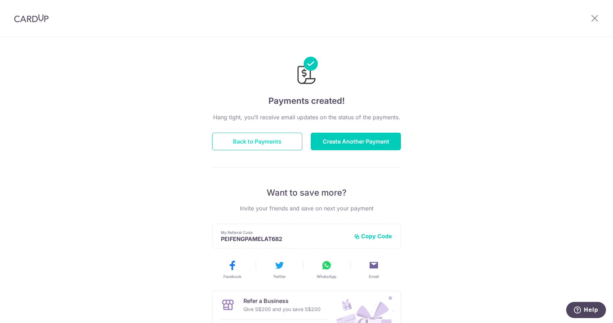
click at [265, 138] on button "Back to Payments" at bounding box center [257, 142] width 90 height 18
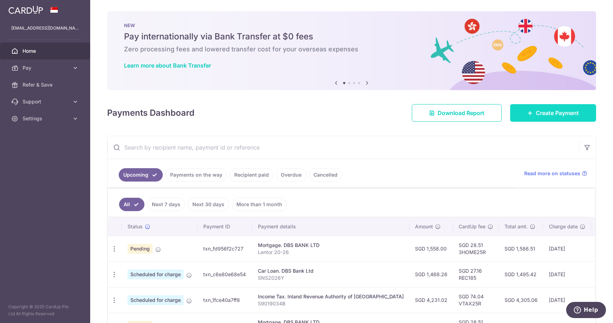
click at [550, 112] on span "Create Payment" at bounding box center [557, 113] width 43 height 8
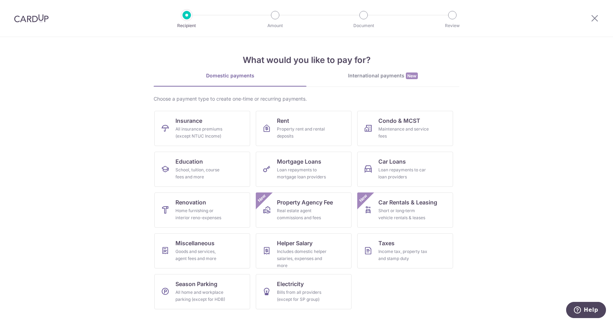
click at [372, 77] on div "International payments New" at bounding box center [382, 75] width 153 height 7
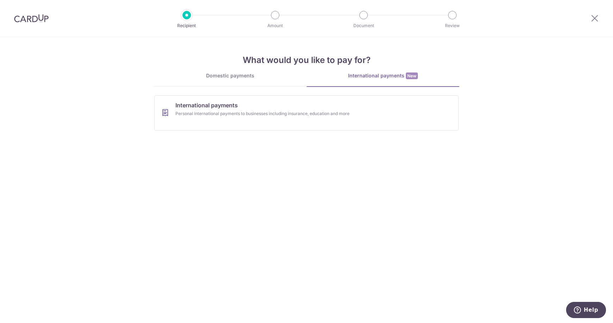
click at [244, 73] on div "Domestic payments" at bounding box center [230, 75] width 153 height 7
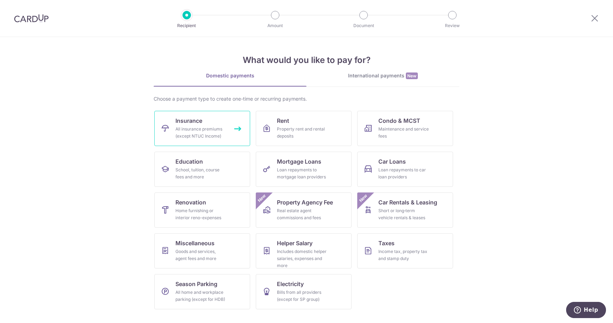
click at [195, 127] on div "All insurance premiums (except NTUC Income)" at bounding box center [200, 133] width 51 height 14
